Goal: Task Accomplishment & Management: Use online tool/utility

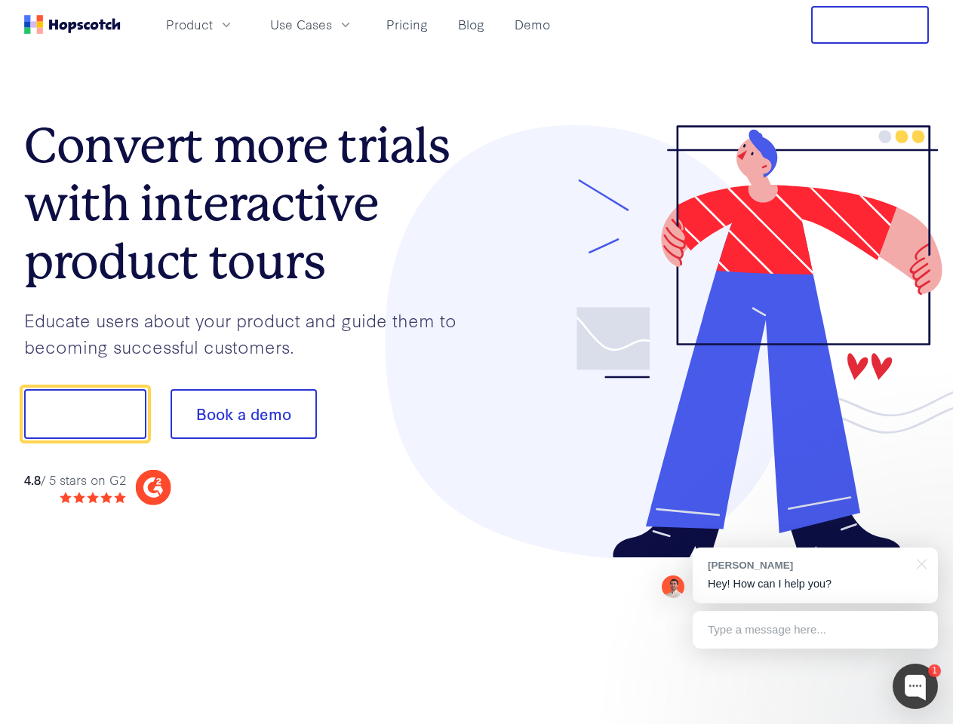
click at [477, 362] on div at bounding box center [703, 342] width 453 height 434
click at [213, 24] on span "Product" at bounding box center [189, 24] width 47 height 19
click at [332, 24] on span "Use Cases" at bounding box center [301, 24] width 62 height 19
click at [870, 25] on button "Free Trial" at bounding box center [870, 25] width 118 height 38
click at [84, 414] on button "Show me!" at bounding box center [85, 414] width 122 height 50
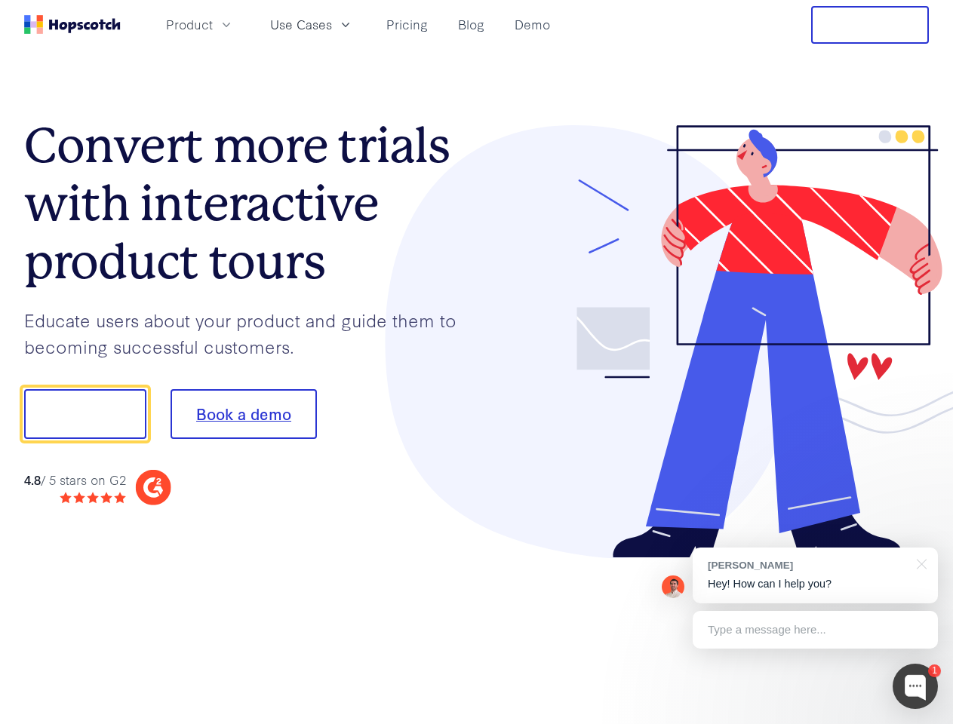
click at [243, 414] on button "Book a demo" at bounding box center [244, 414] width 146 height 50
click at [915, 687] on div at bounding box center [915, 686] width 45 height 45
click at [815, 576] on div at bounding box center [796, 412] width 283 height 503
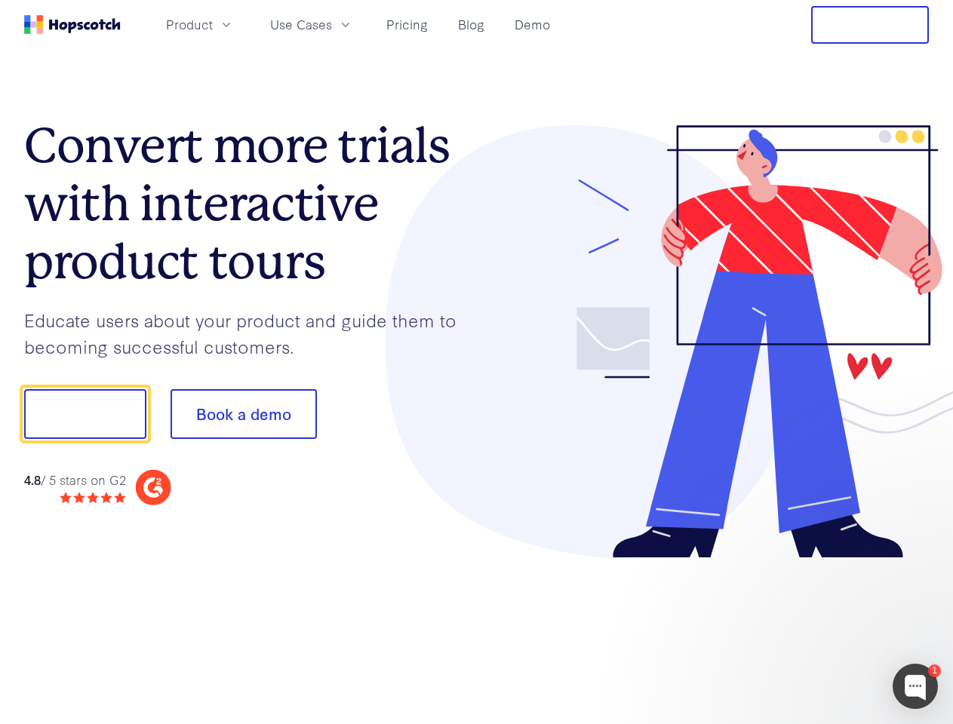
click at [919, 563] on div at bounding box center [796, 412] width 283 height 503
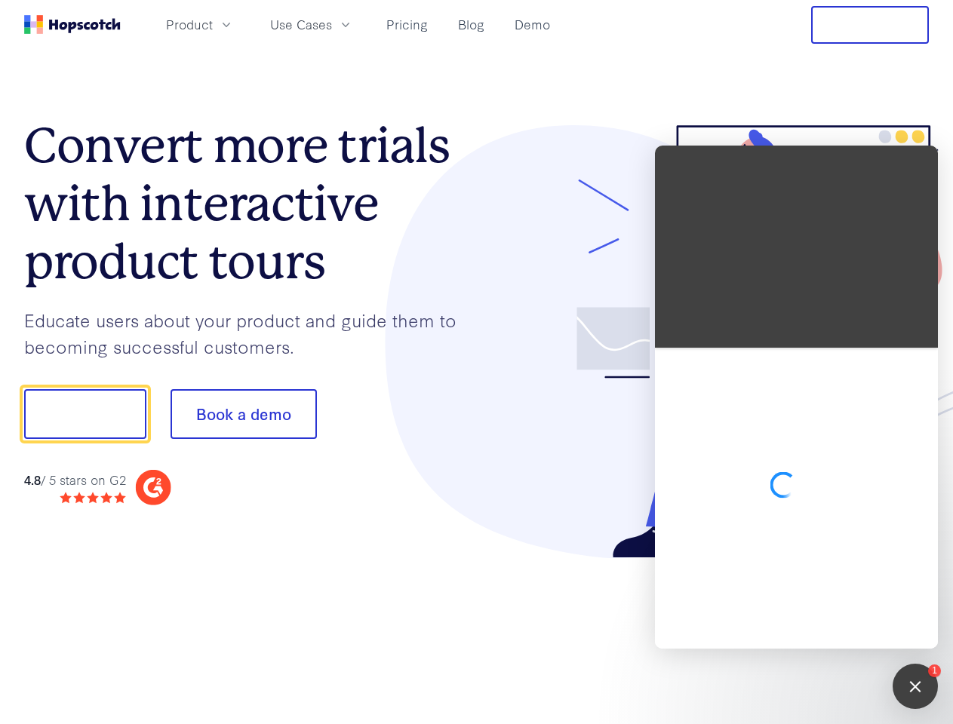
click at [815, 630] on div at bounding box center [796, 498] width 283 height 301
